Goal: Task Accomplishment & Management: Use online tool/utility

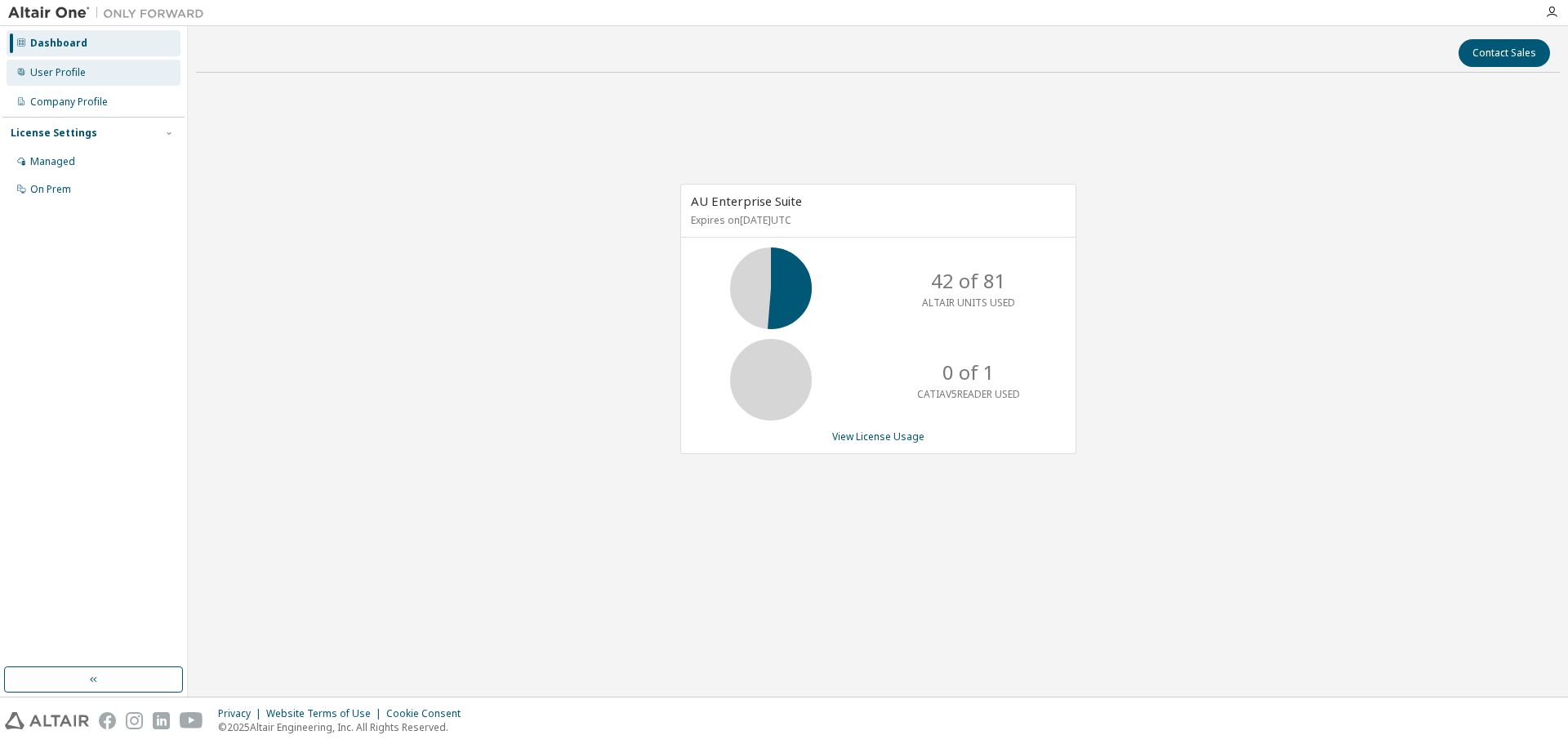
click at [67, 72] on div "User Profile" at bounding box center [58, 72] width 56 height 13
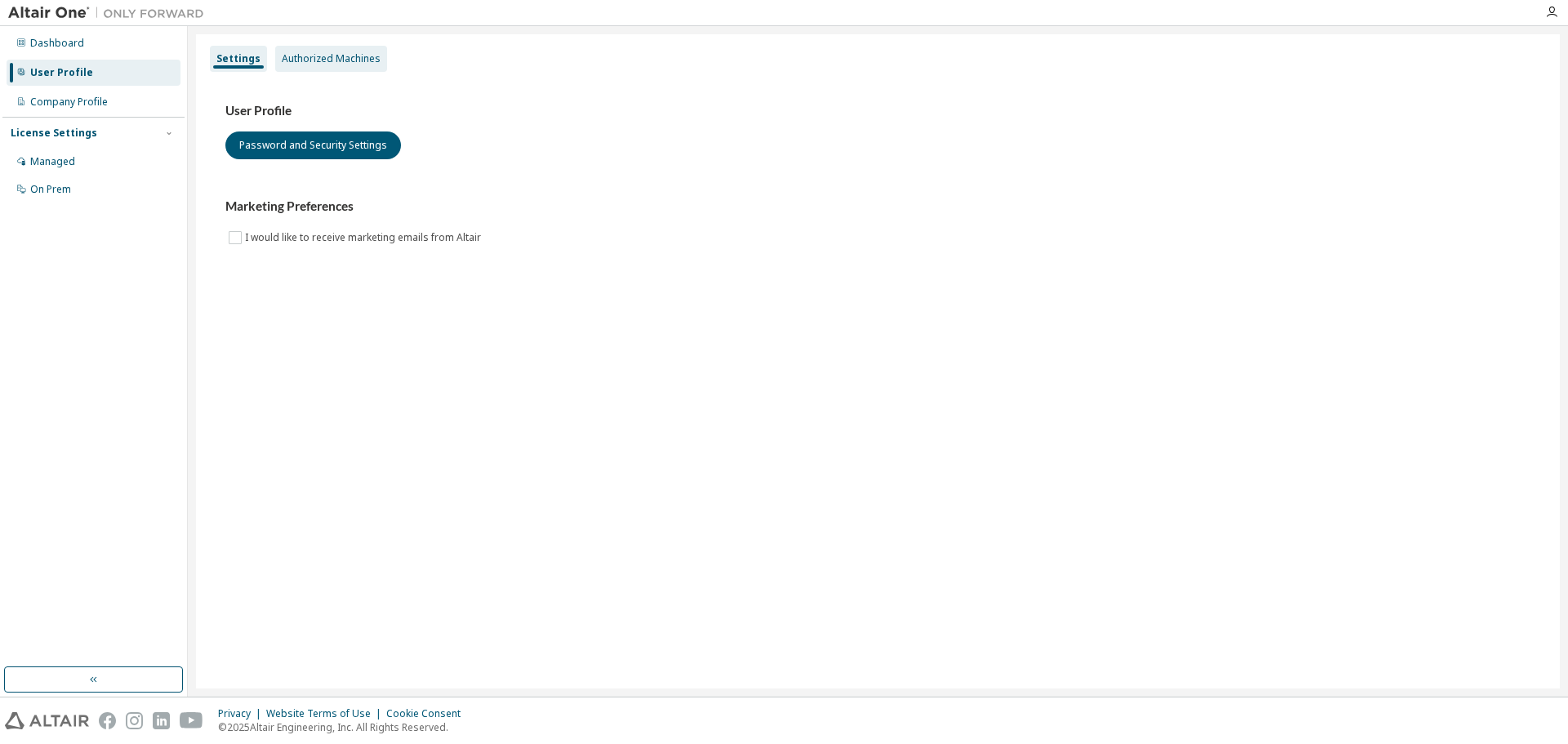
click at [356, 65] on div "Authorized Machines" at bounding box center [330, 59] width 112 height 26
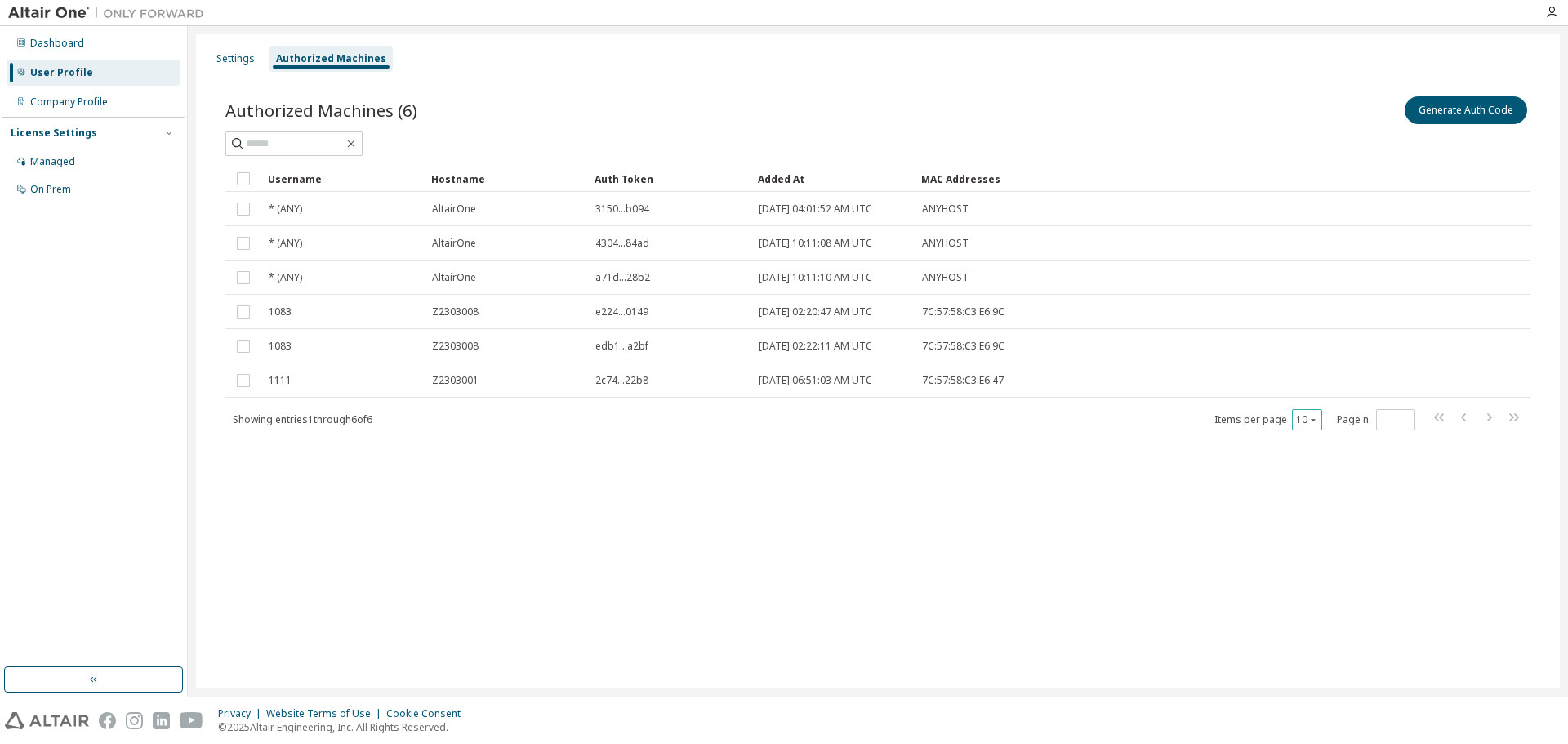
click at [1313, 423] on icon "button" at bounding box center [1312, 419] width 10 height 10
click at [1314, 461] on div "20" at bounding box center [1357, 461] width 131 height 20
click at [337, 421] on span "Showing entries 1 through 6 of 6" at bounding box center [302, 419] width 140 height 14
click at [1457, 111] on button "Generate Auth Code" at bounding box center [1465, 110] width 122 height 28
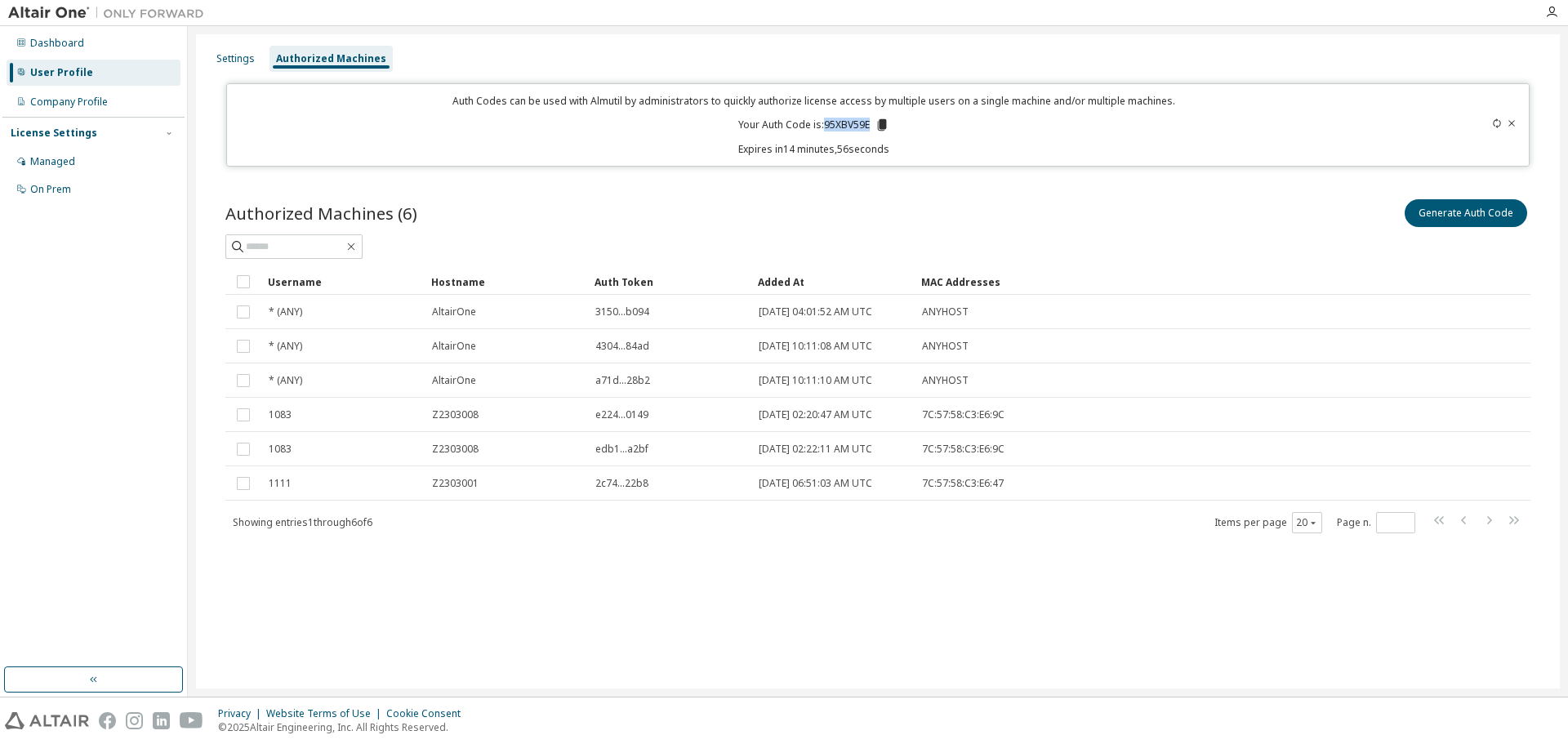
drag, startPoint x: 821, startPoint y: 127, endPoint x: 869, endPoint y: 129, distance: 48.0
click at [869, 129] on p "Your Auth Code is: 95XBV59E" at bounding box center [813, 125] width 151 height 15
click at [962, 129] on div "Auth Codes can be used with Almutil by administrators to quickly authorize lice…" at bounding box center [813, 125] width 1154 height 62
drag, startPoint x: 868, startPoint y: 126, endPoint x: 826, endPoint y: 120, distance: 42.4
click at [826, 120] on p "Your Auth Code is: 95XBV59E" at bounding box center [813, 125] width 151 height 15
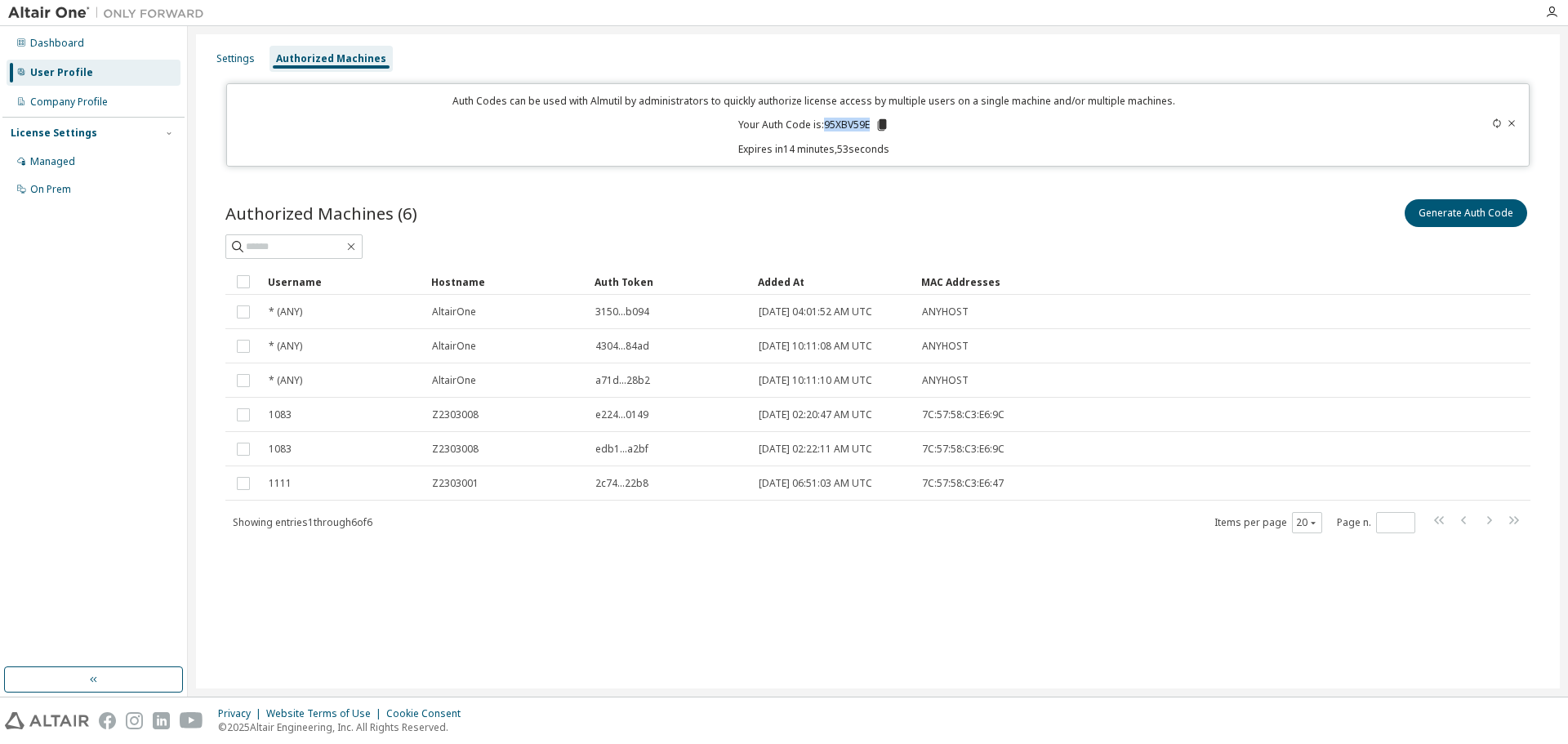
copy p "95XBV59E"
click at [879, 121] on icon at bounding box center [882, 124] width 9 height 11
click at [54, 385] on div "Dashboard User Profile Company Profile License Settings Managed On Prem" at bounding box center [94, 346] width 182 height 636
drag, startPoint x: 846, startPoint y: 123, endPoint x: 873, endPoint y: 127, distance: 27.3
click at [873, 127] on p "Your Auth Code is: 95XBV59E" at bounding box center [813, 125] width 151 height 15
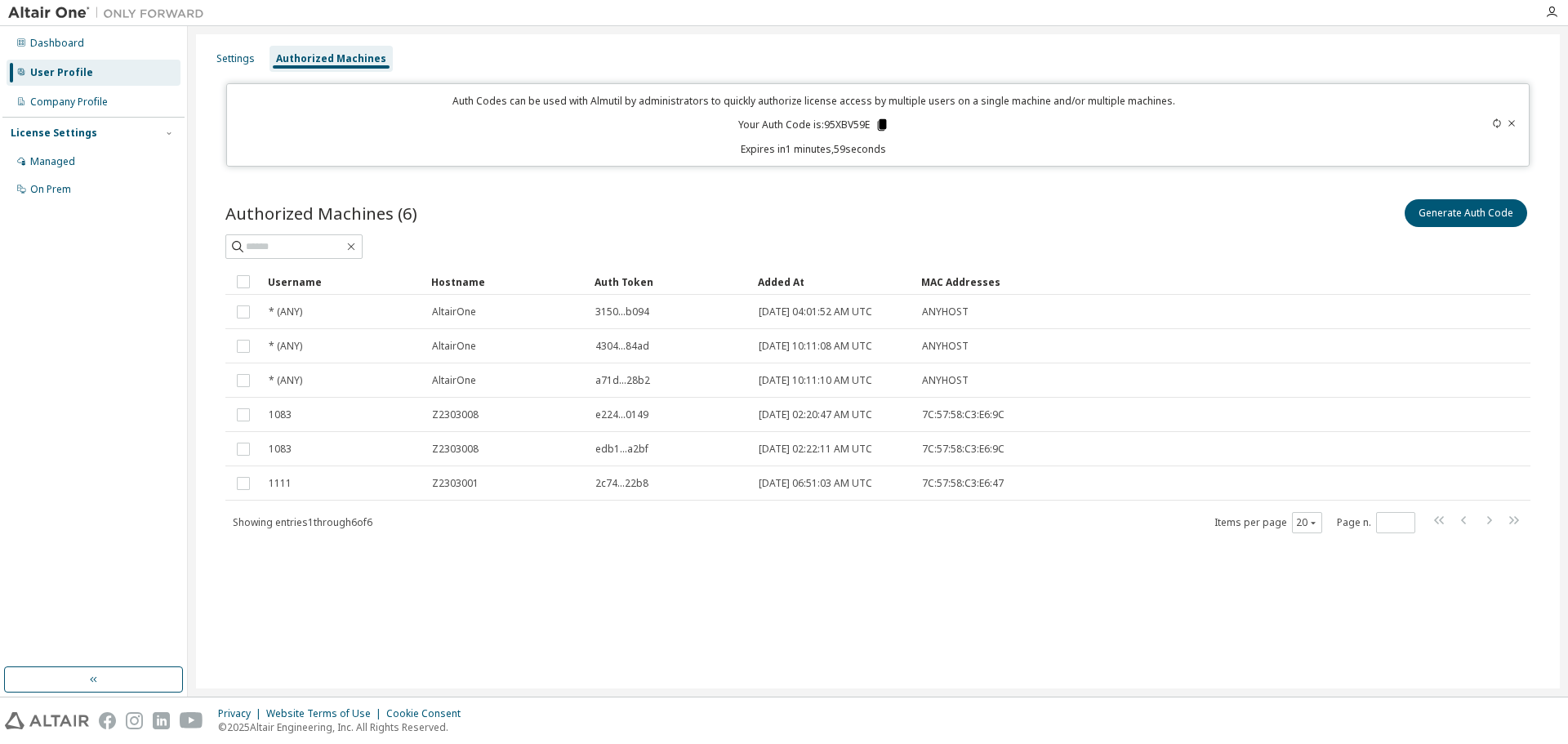
click at [878, 126] on icon at bounding box center [881, 125] width 15 height 15
click at [885, 129] on icon at bounding box center [882, 124] width 9 height 11
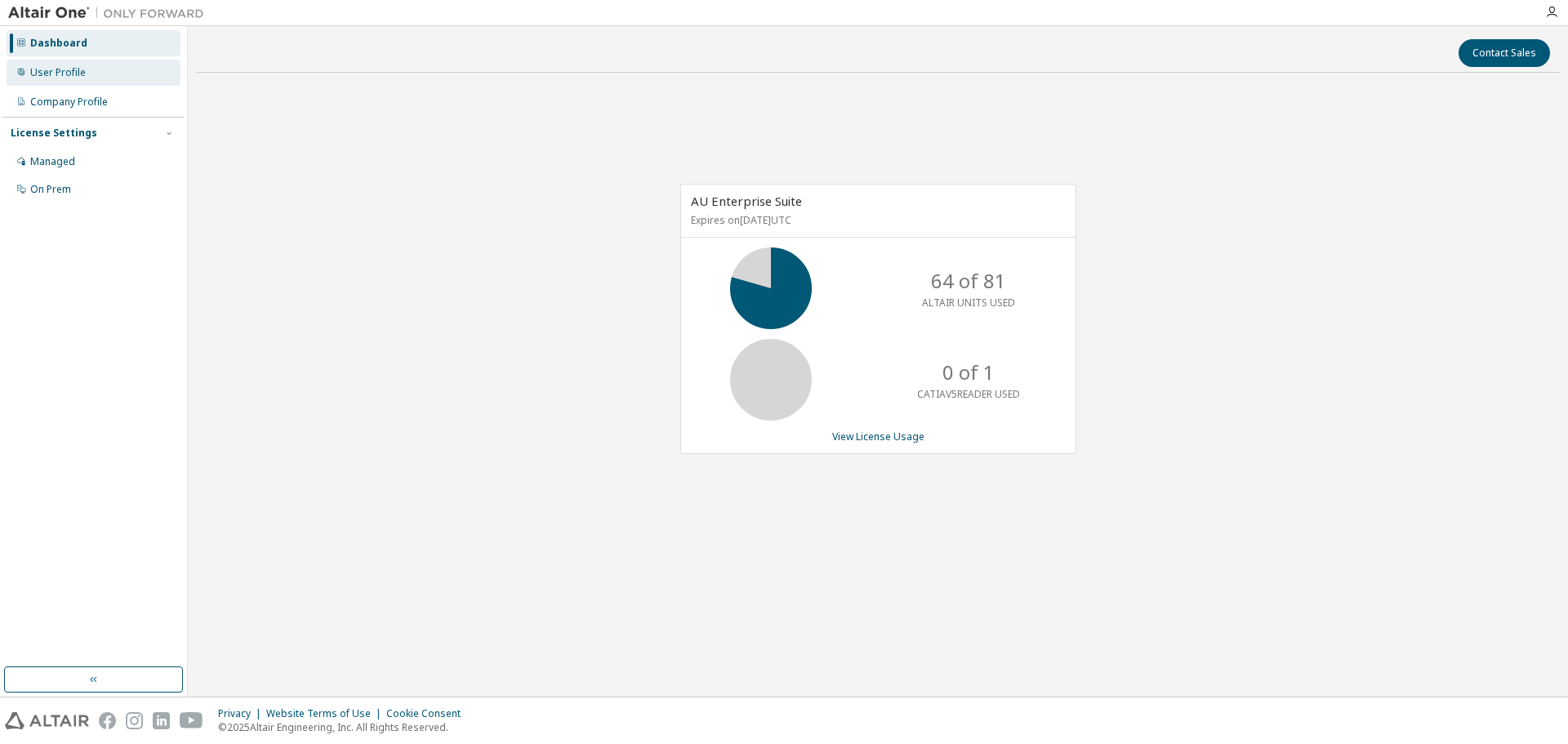
click at [42, 72] on div "User Profile" at bounding box center [58, 72] width 56 height 13
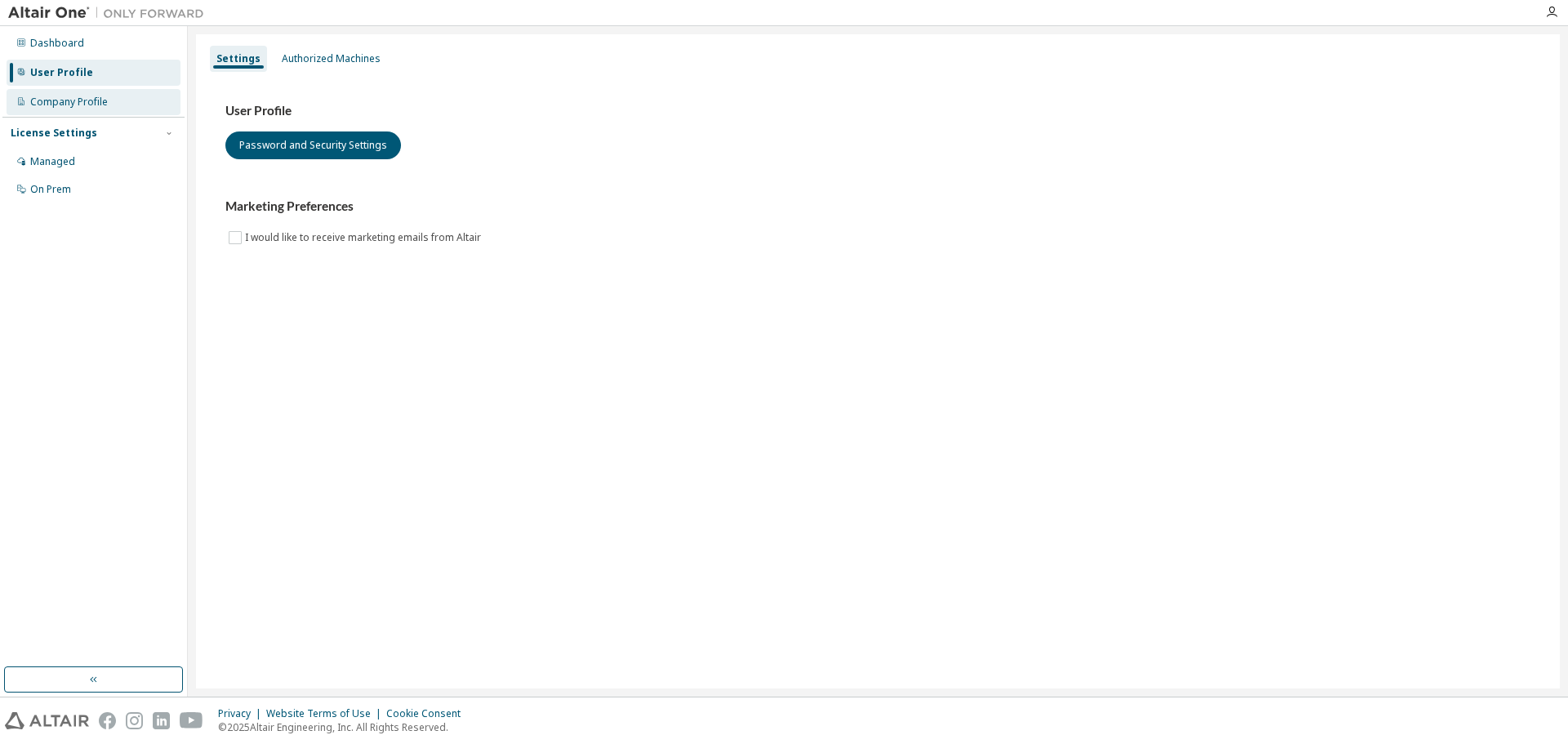
click at [49, 108] on div "Company Profile" at bounding box center [69, 101] width 77 height 13
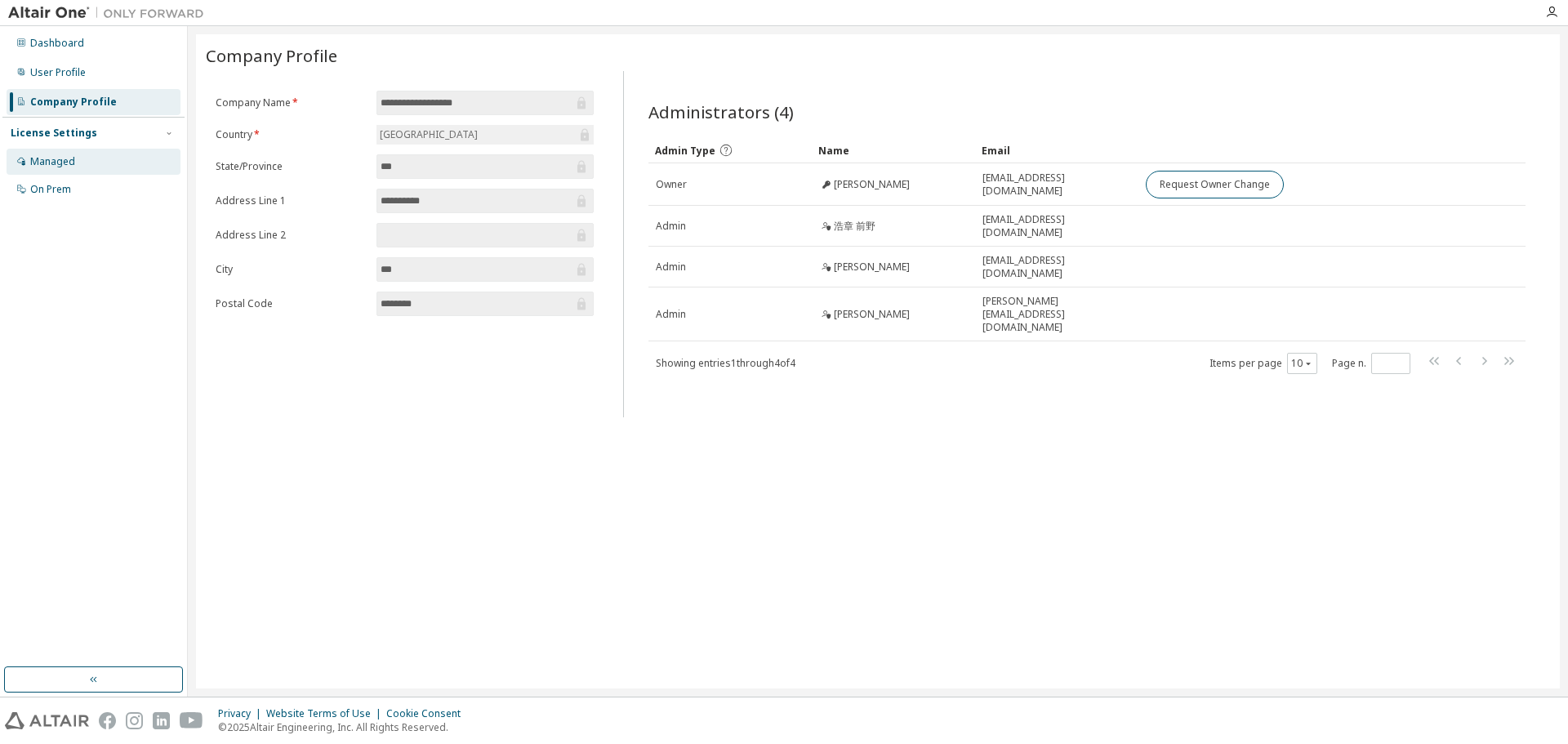
click at [75, 161] on div "Managed" at bounding box center [94, 161] width 174 height 26
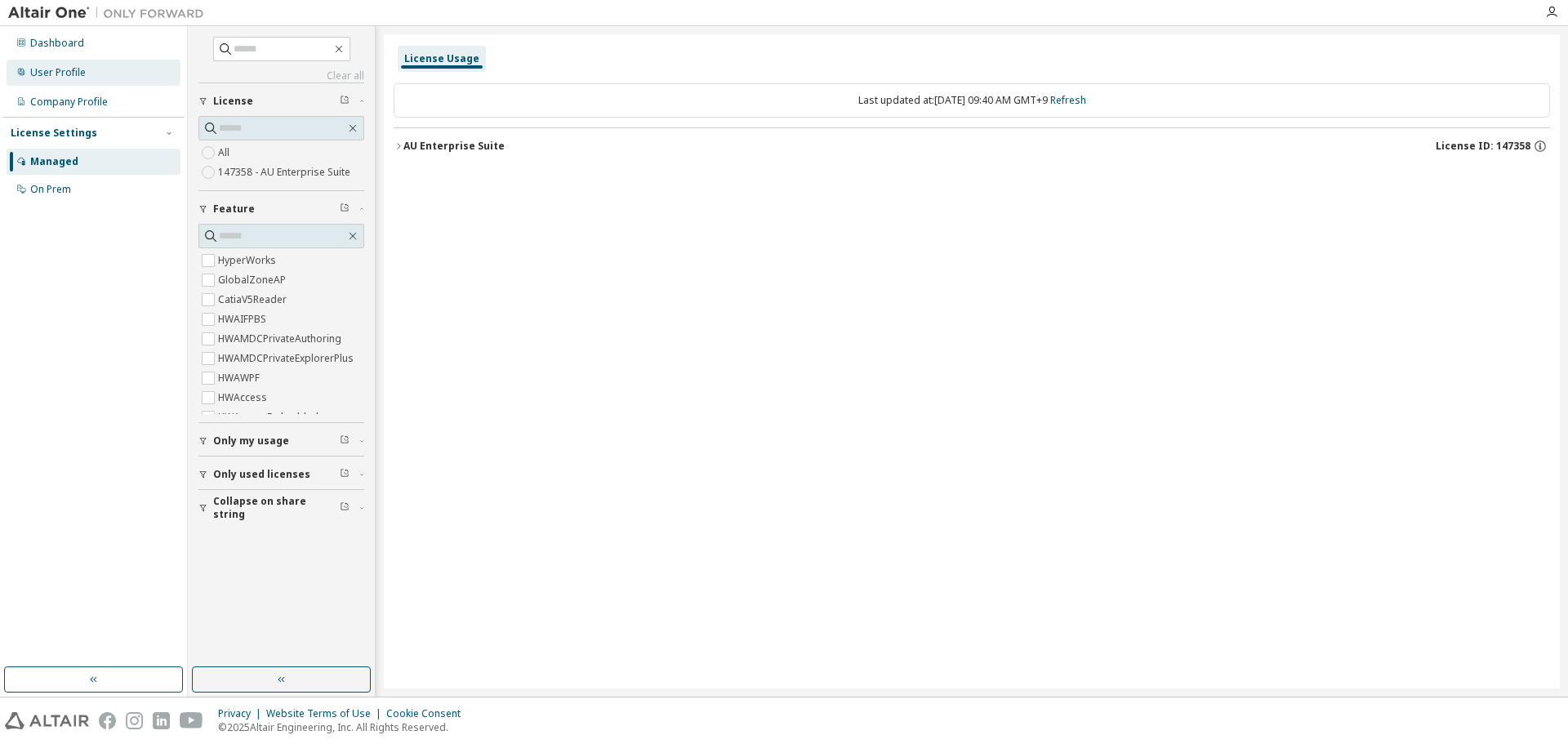
click at [78, 62] on div "User Profile" at bounding box center [94, 73] width 174 height 26
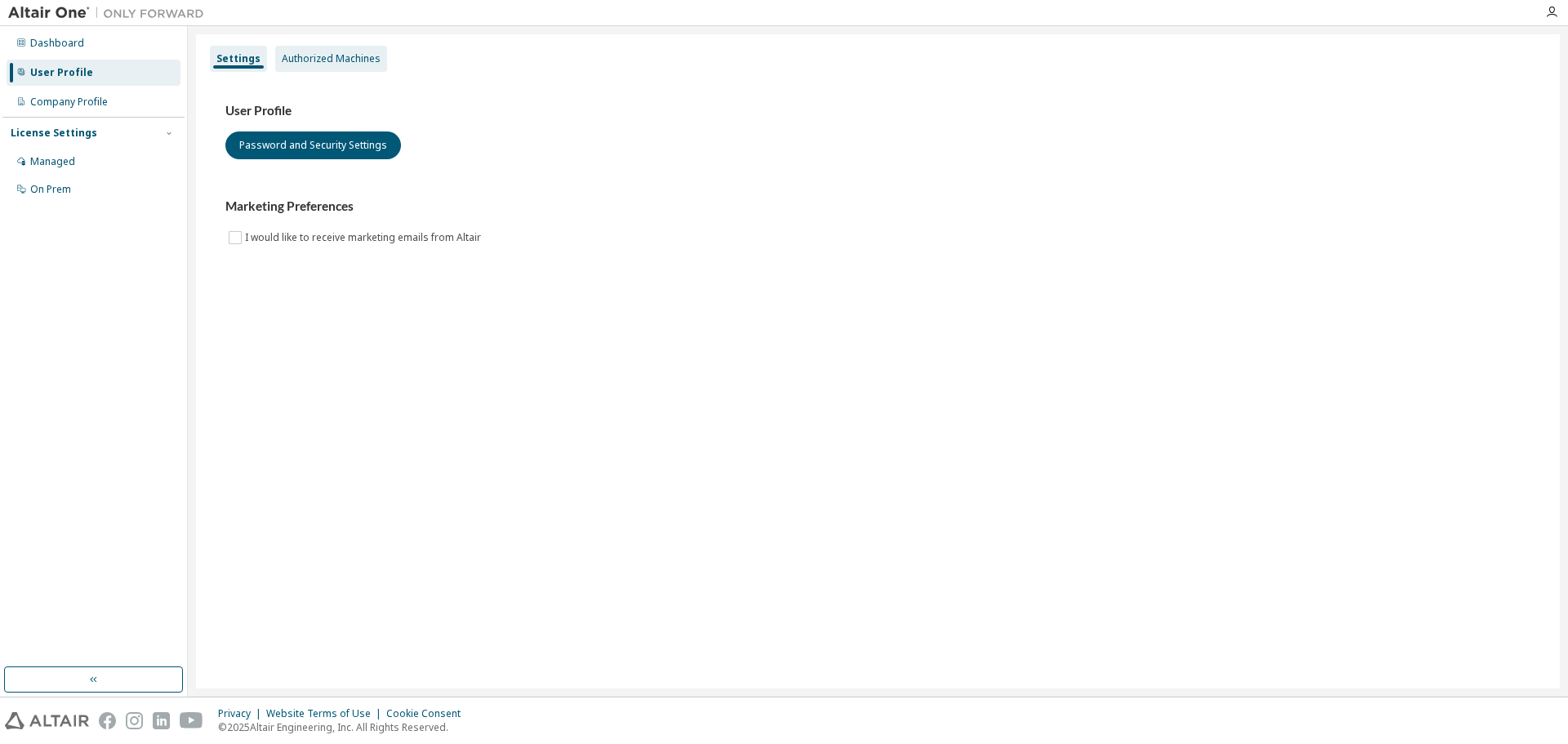
click at [364, 54] on div "Authorized Machines" at bounding box center [331, 58] width 99 height 13
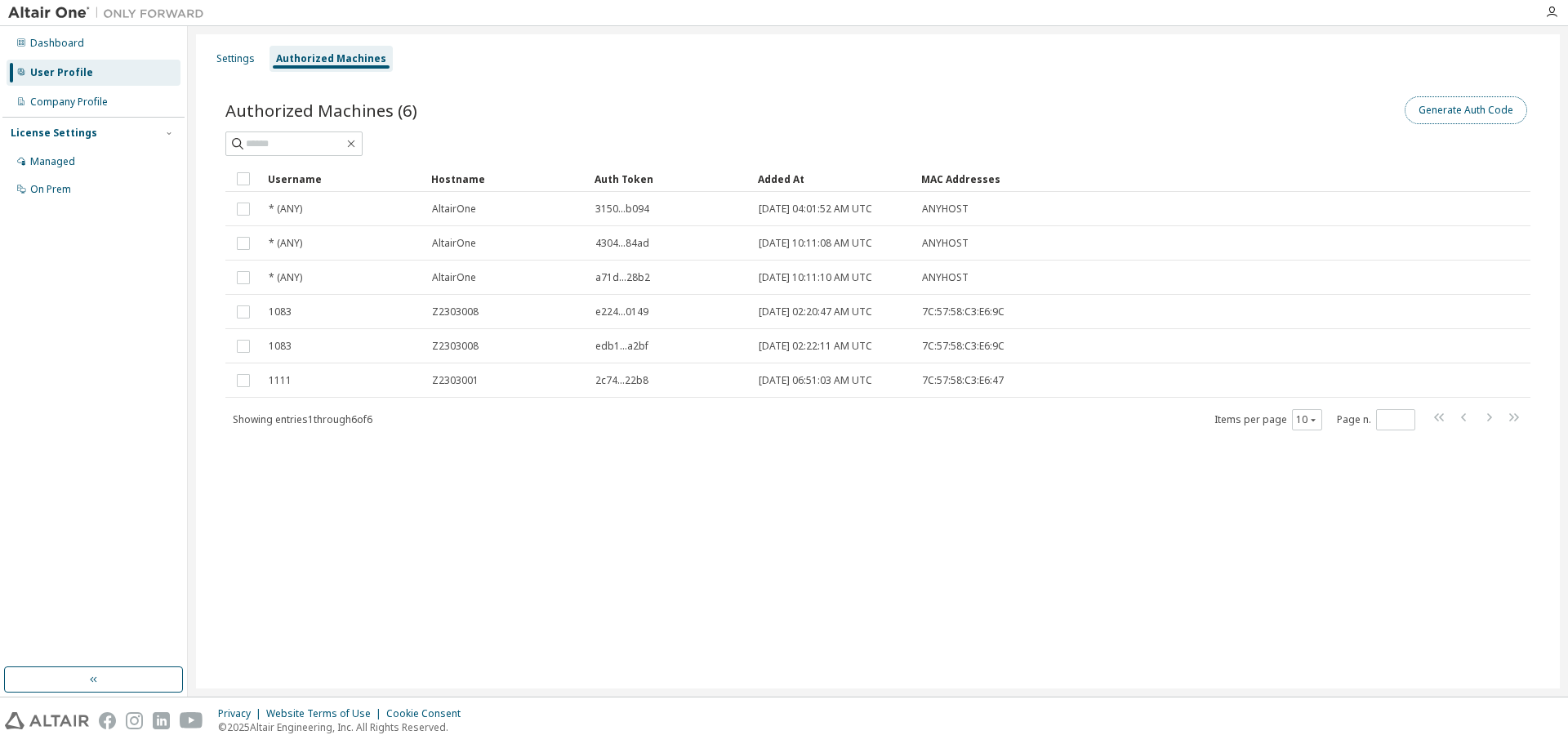
click at [1499, 112] on button "Generate Auth Code" at bounding box center [1465, 110] width 122 height 28
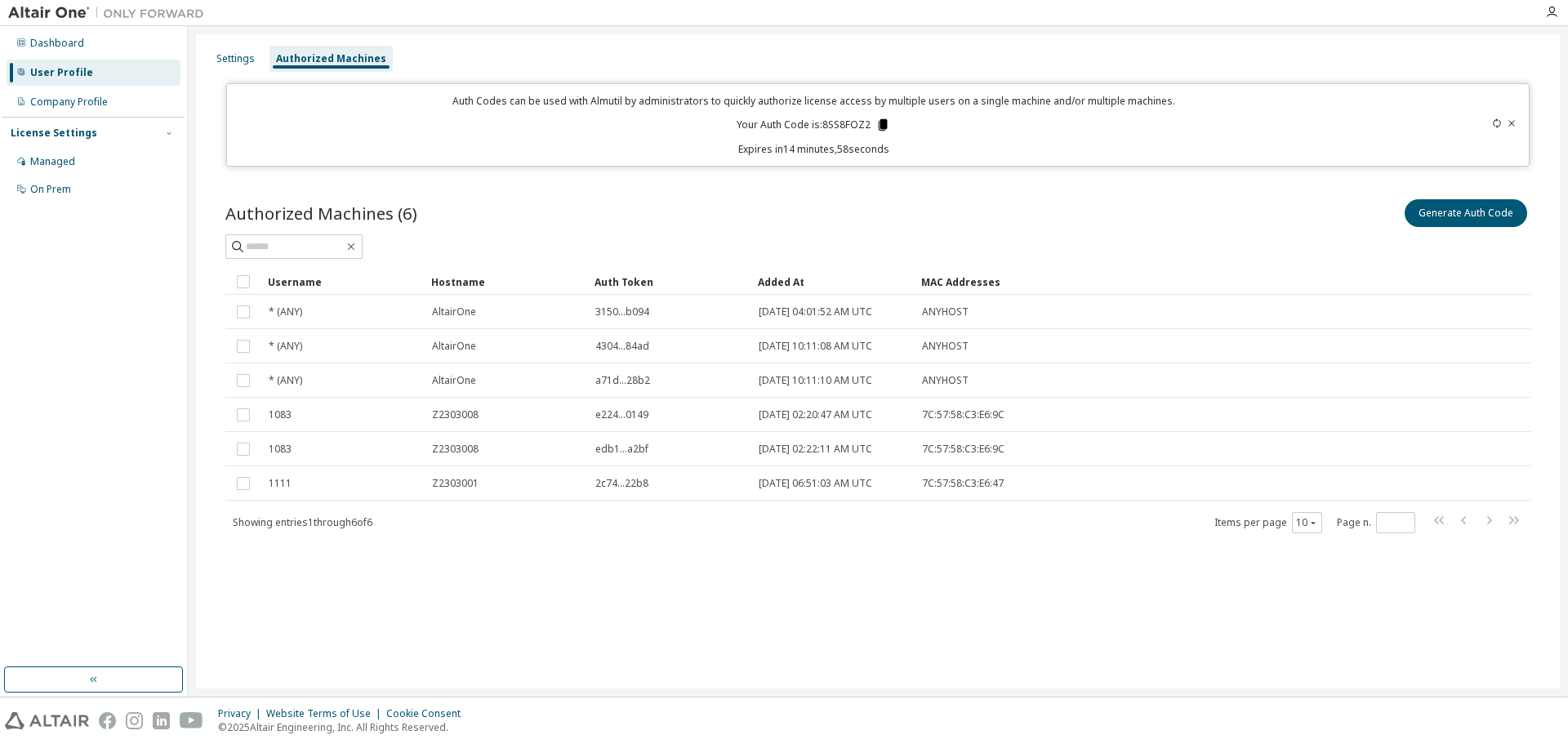
click at [878, 121] on icon at bounding box center [882, 125] width 15 height 15
